Goal: Task Accomplishment & Management: Manage account settings

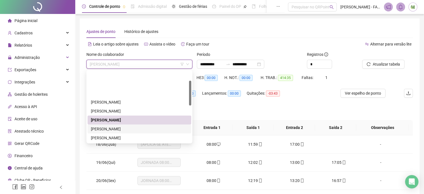
scroll to position [28, 0]
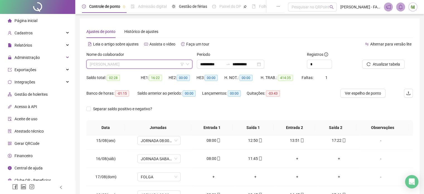
click at [131, 63] on span "[PERSON_NAME]" at bounding box center [139, 64] width 99 height 8
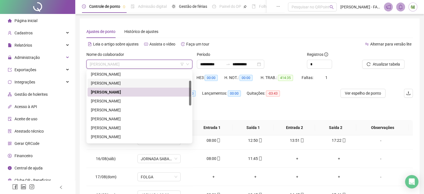
scroll to position [0, 0]
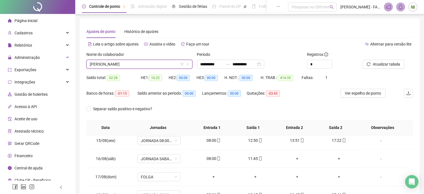
click at [123, 65] on span "[PERSON_NAME]" at bounding box center [139, 64] width 99 height 8
click at [120, 64] on span "[PERSON_NAME]" at bounding box center [139, 64] width 99 height 8
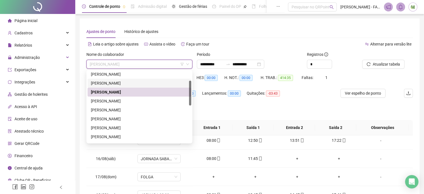
scroll to position [56, 0]
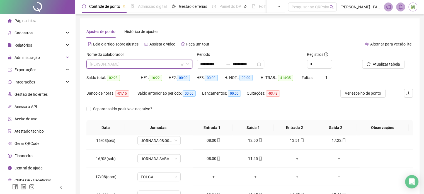
click at [147, 63] on span "[PERSON_NAME]" at bounding box center [139, 64] width 99 height 8
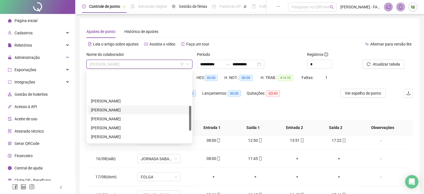
scroll to position [100, 0]
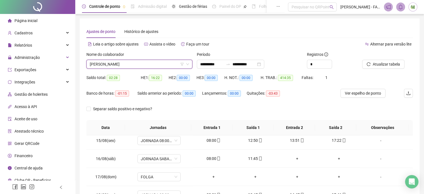
click at [125, 67] on span "[PERSON_NAME]" at bounding box center [139, 64] width 99 height 8
click at [121, 67] on span "[PERSON_NAME]" at bounding box center [139, 64] width 99 height 8
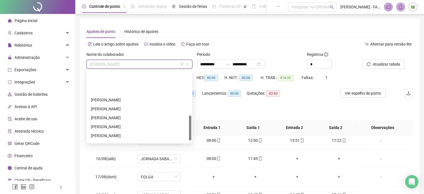
scroll to position [128, 0]
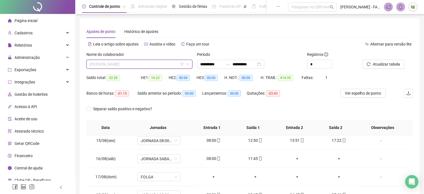
click at [114, 65] on span "[PERSON_NAME]" at bounding box center [139, 64] width 99 height 8
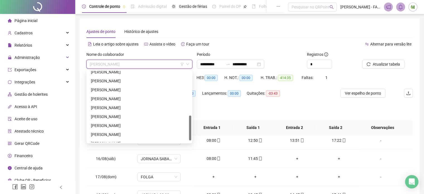
scroll to position [134, 0]
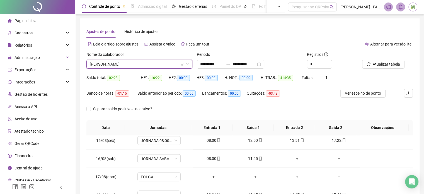
click at [152, 58] on div "Nome do colaborador" at bounding box center [139, 55] width 106 height 8
click at [142, 61] on span "[PERSON_NAME]" at bounding box center [139, 64] width 99 height 8
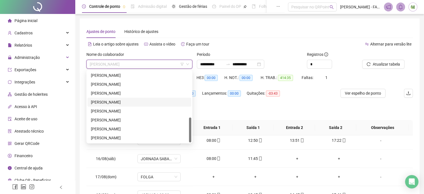
scroll to position [28, 0]
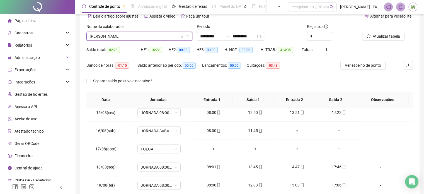
click at [134, 35] on span "[PERSON_NAME]" at bounding box center [139, 36] width 99 height 8
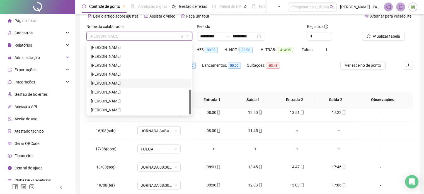
scroll to position [56, 0]
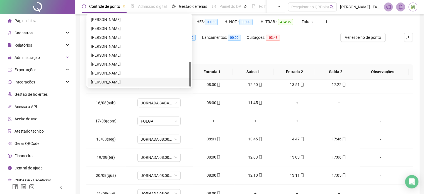
click at [80, 97] on div "**********" at bounding box center [250, 84] width 340 height 242
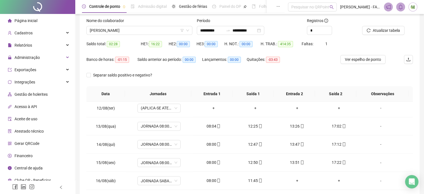
scroll to position [0, 0]
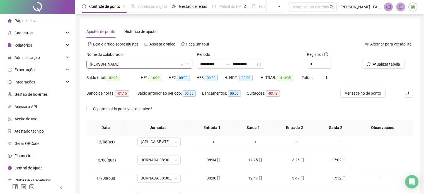
click at [121, 63] on span "[PERSON_NAME]" at bounding box center [139, 64] width 99 height 8
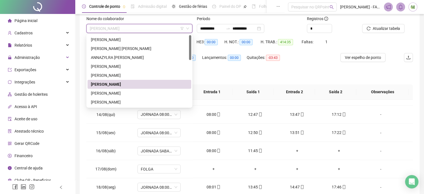
scroll to position [35, 0]
click at [112, 74] on div "[PERSON_NAME]" at bounding box center [139, 76] width 97 height 6
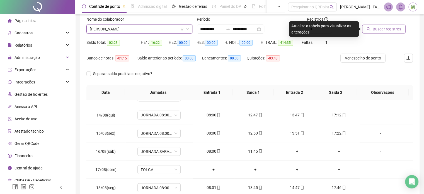
click at [372, 27] on button "Buscar registros" at bounding box center [383, 29] width 43 height 9
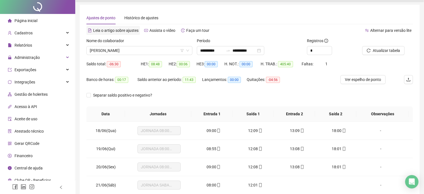
scroll to position [0, 0]
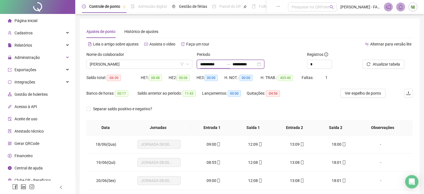
click at [212, 64] on input "**********" at bounding box center [211, 64] width 23 height 6
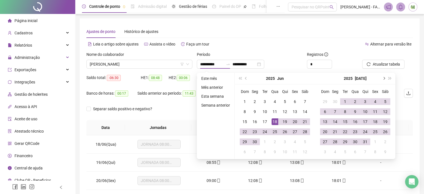
click at [385, 78] on button "next-year" at bounding box center [383, 78] width 6 height 11
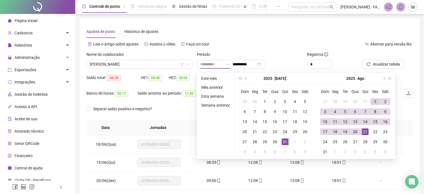
type input "**********"
click at [373, 99] on div "1" at bounding box center [375, 101] width 7 height 7
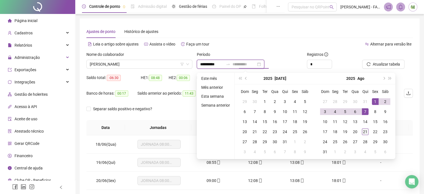
type input "**********"
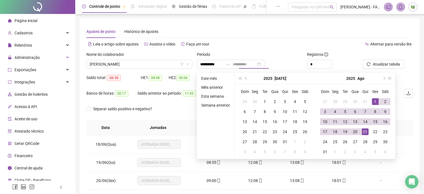
click at [365, 130] on div "21" at bounding box center [365, 131] width 7 height 7
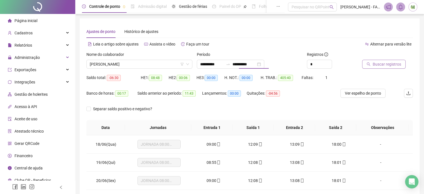
click at [378, 64] on span "Buscar registros" at bounding box center [387, 64] width 28 height 6
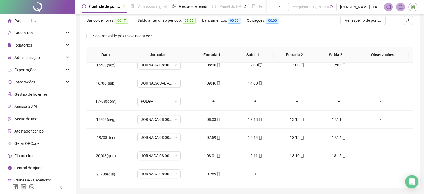
scroll to position [63, 0]
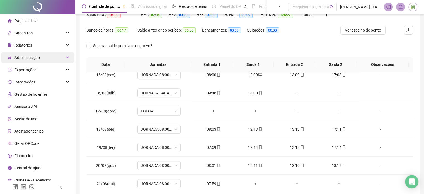
click at [33, 54] on span "Administração" at bounding box center [24, 57] width 32 height 11
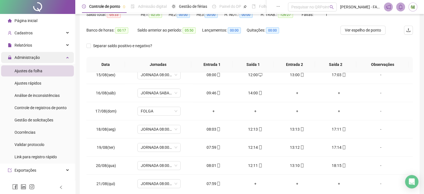
click at [33, 54] on span "Administração" at bounding box center [24, 57] width 32 height 11
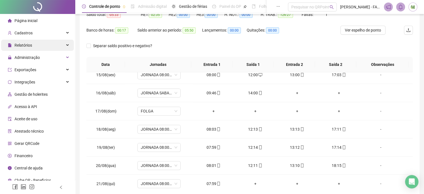
click at [40, 46] on div "Relatórios" at bounding box center [37, 45] width 73 height 11
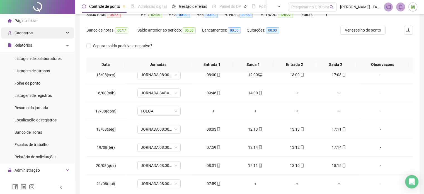
drag, startPoint x: 40, startPoint y: 45, endPoint x: 40, endPoint y: 38, distance: 7.2
click at [40, 45] on div "Relatórios" at bounding box center [37, 45] width 73 height 11
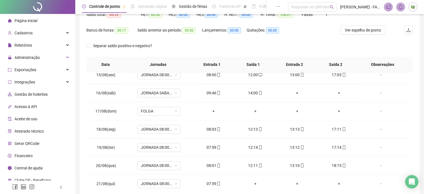
click at [34, 23] on span "Página inicial" at bounding box center [25, 20] width 23 height 4
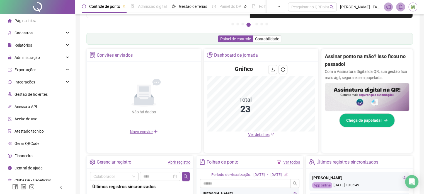
scroll to position [157, 0]
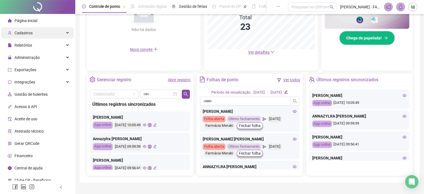
click at [27, 34] on span "Cadastros" at bounding box center [23, 33] width 18 height 4
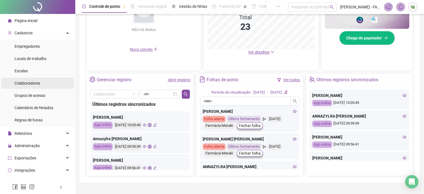
click at [28, 84] on span "Colaboradores" at bounding box center [27, 83] width 26 height 4
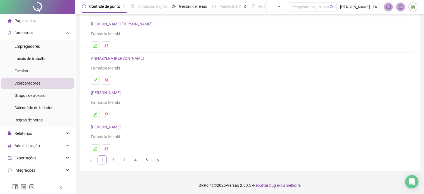
scroll to position [76, 0]
click at [114, 160] on link "2" at bounding box center [113, 159] width 8 height 8
click at [124, 161] on link "3" at bounding box center [124, 159] width 8 height 8
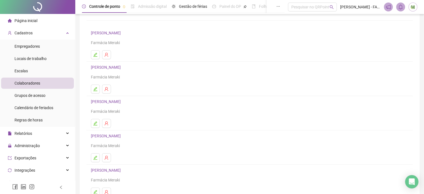
scroll to position [56, 0]
